Goal: Communication & Community: Answer question/provide support

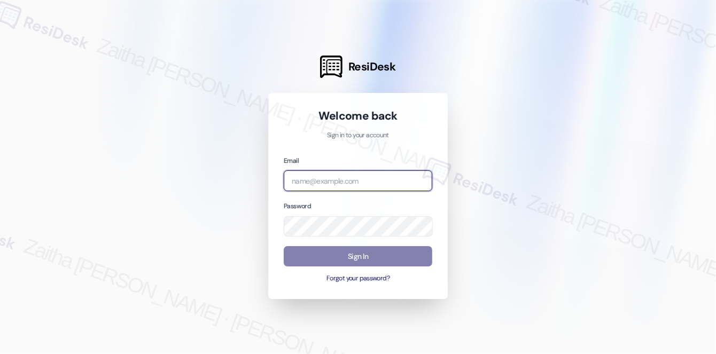
click at [322, 183] on input "email" at bounding box center [358, 181] width 149 height 21
type input "automated-surveys-a_c_lewis-zaitha.mae.[PERSON_NAME]@a_c_[DOMAIN_NAME]"
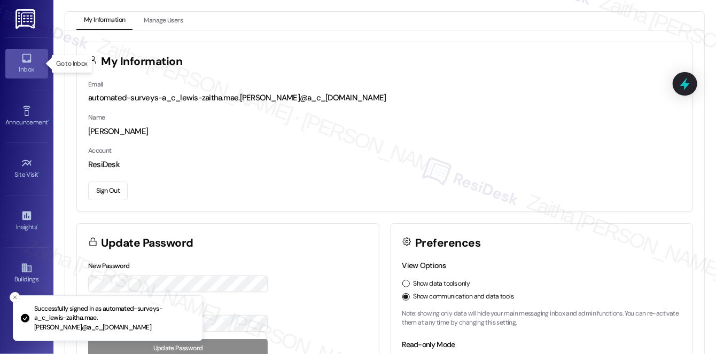
click at [26, 63] on icon at bounding box center [27, 58] width 12 height 12
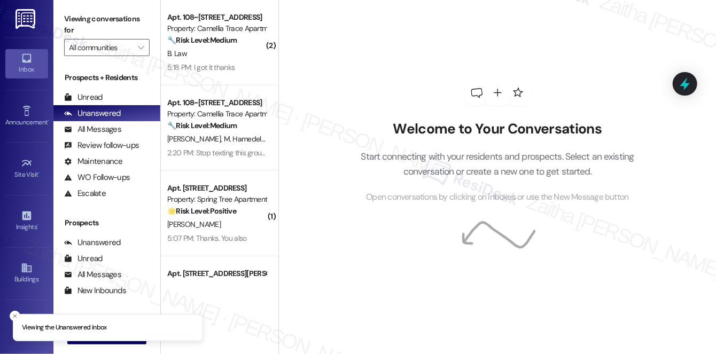
scroll to position [48, 0]
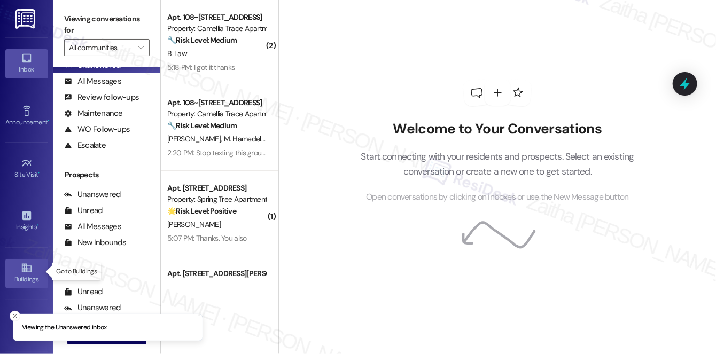
click at [28, 265] on icon at bounding box center [26, 268] width 10 height 9
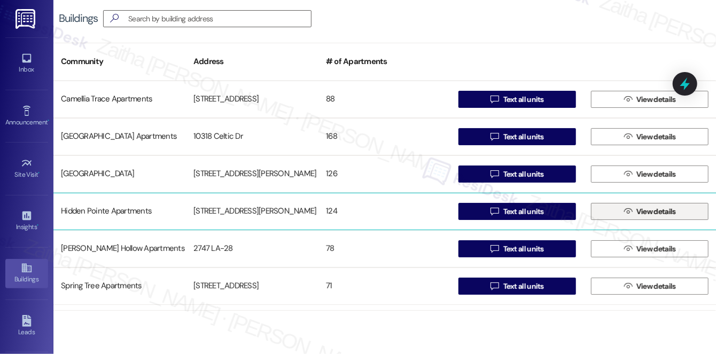
click at [684, 213] on button " View details" at bounding box center [650, 211] width 118 height 17
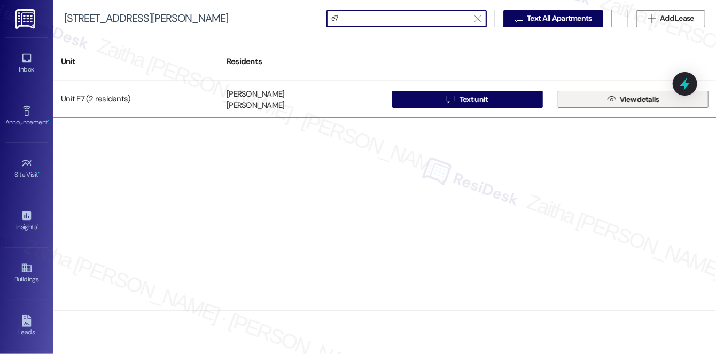
type input "e7"
click at [647, 99] on span "View details" at bounding box center [640, 99] width 40 height 11
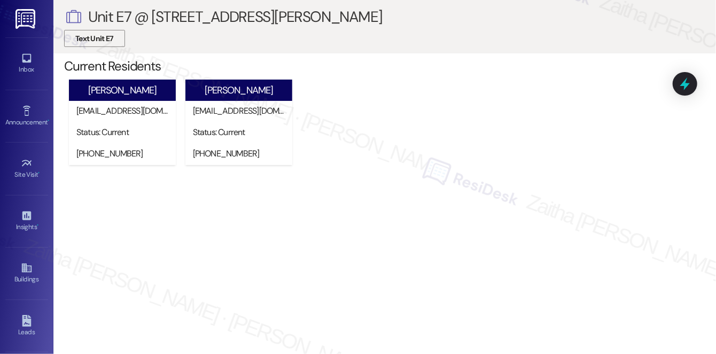
click at [92, 33] on span "Text Unit E7" at bounding box center [94, 38] width 38 height 11
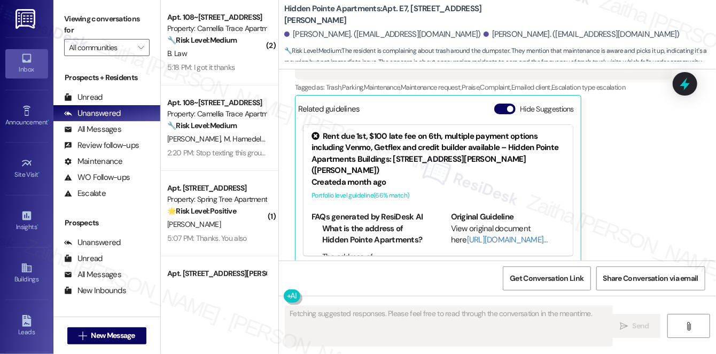
scroll to position [38, 0]
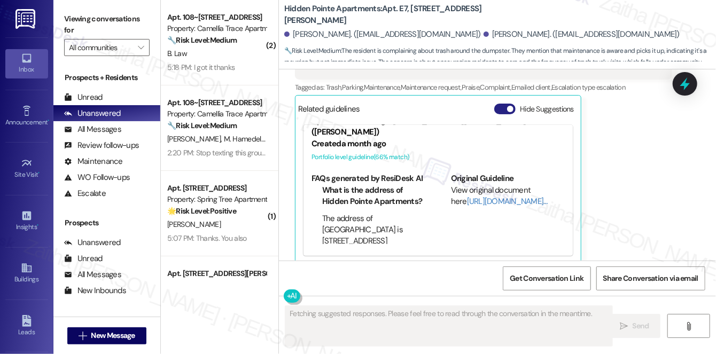
click at [502, 104] on button "Hide Suggestions" at bounding box center [504, 109] width 21 height 11
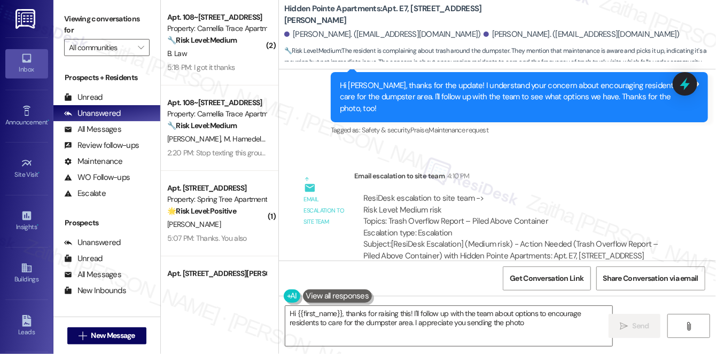
type textarea "Hi {{first_name}}, thanks for raising this! I'll follow up with the team about …"
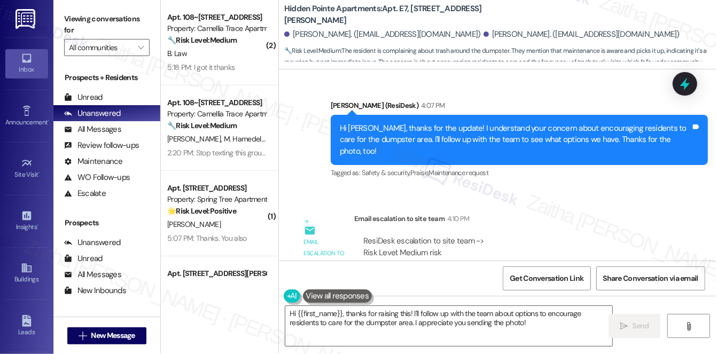
scroll to position [901, 0]
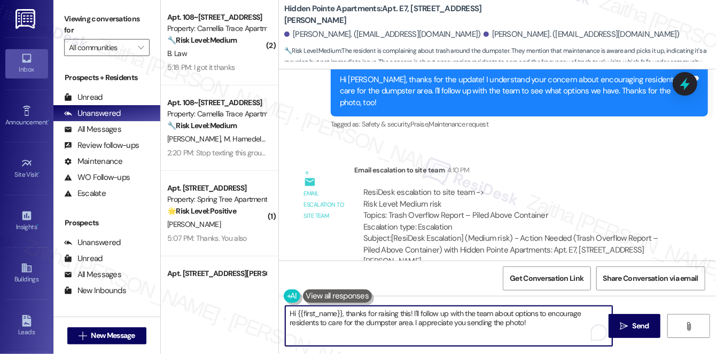
drag, startPoint x: 291, startPoint y: 314, endPoint x: 551, endPoint y: 332, distance: 260.4
click at [551, 332] on textarea "Hi {{first_name}}, thanks for raising this! I'll follow up with the team about …" at bounding box center [448, 326] width 327 height 40
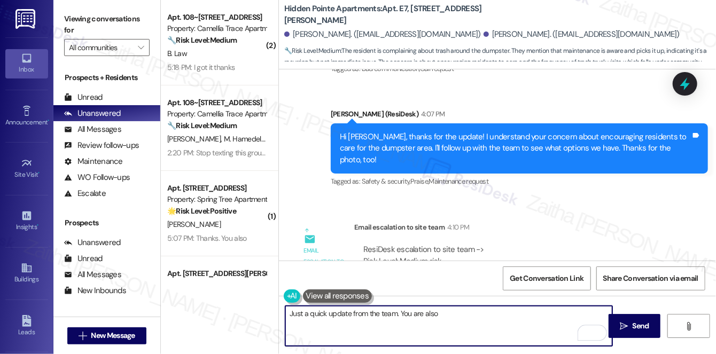
scroll to position [803, 0]
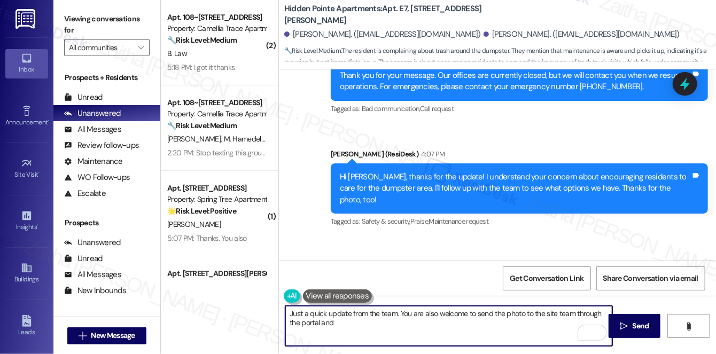
paste textarea "ddress whatever the situation is."
type textarea "Just a quick update from the team. You are also welcome to send the photo to th…"
drag, startPoint x: 288, startPoint y: 314, endPoint x: 455, endPoint y: 328, distance: 167.9
click at [455, 328] on textarea "Just a quick update from the team. You are also welcome to send the photo to th…" at bounding box center [448, 326] width 327 height 40
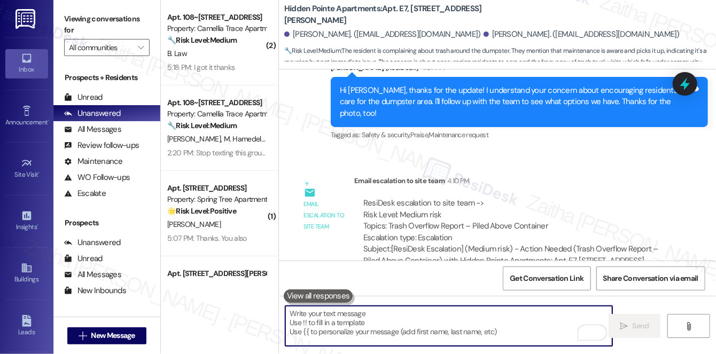
scroll to position [901, 0]
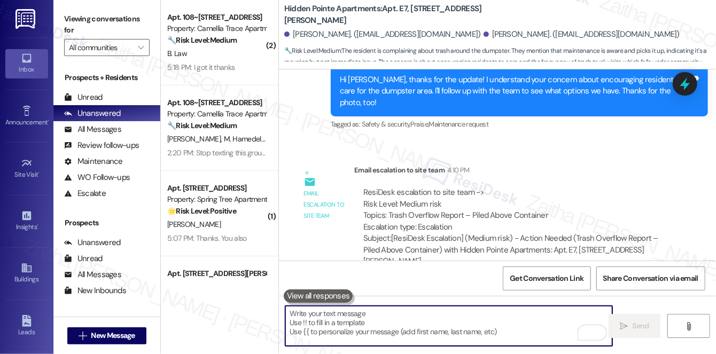
click at [362, 314] on textarea "To enrich screen reader interactions, please activate Accessibility in Grammarl…" at bounding box center [448, 326] width 327 height 40
paste textarea "Just a quick update from the team — you’re also welcome to send a photo of the …"
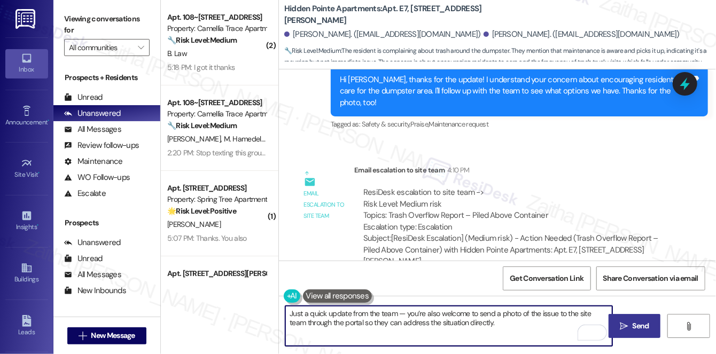
type textarea "Just a quick update from the team — you’re also welcome to send a photo of the …"
drag, startPoint x: 634, startPoint y: 323, endPoint x: 619, endPoint y: 314, distance: 18.2
click at [634, 323] on span "Send" at bounding box center [641, 326] width 17 height 11
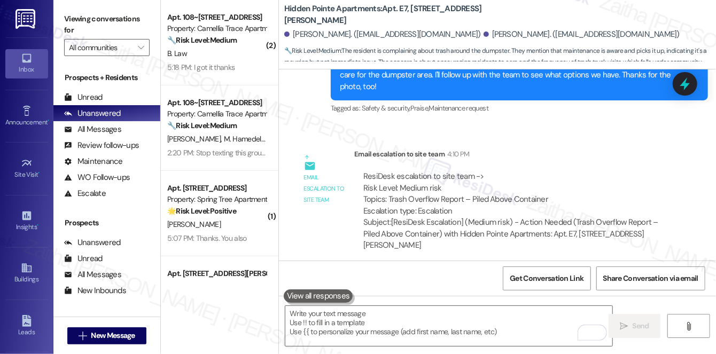
scroll to position [986, 0]
